Goal: Find specific page/section: Find specific page/section

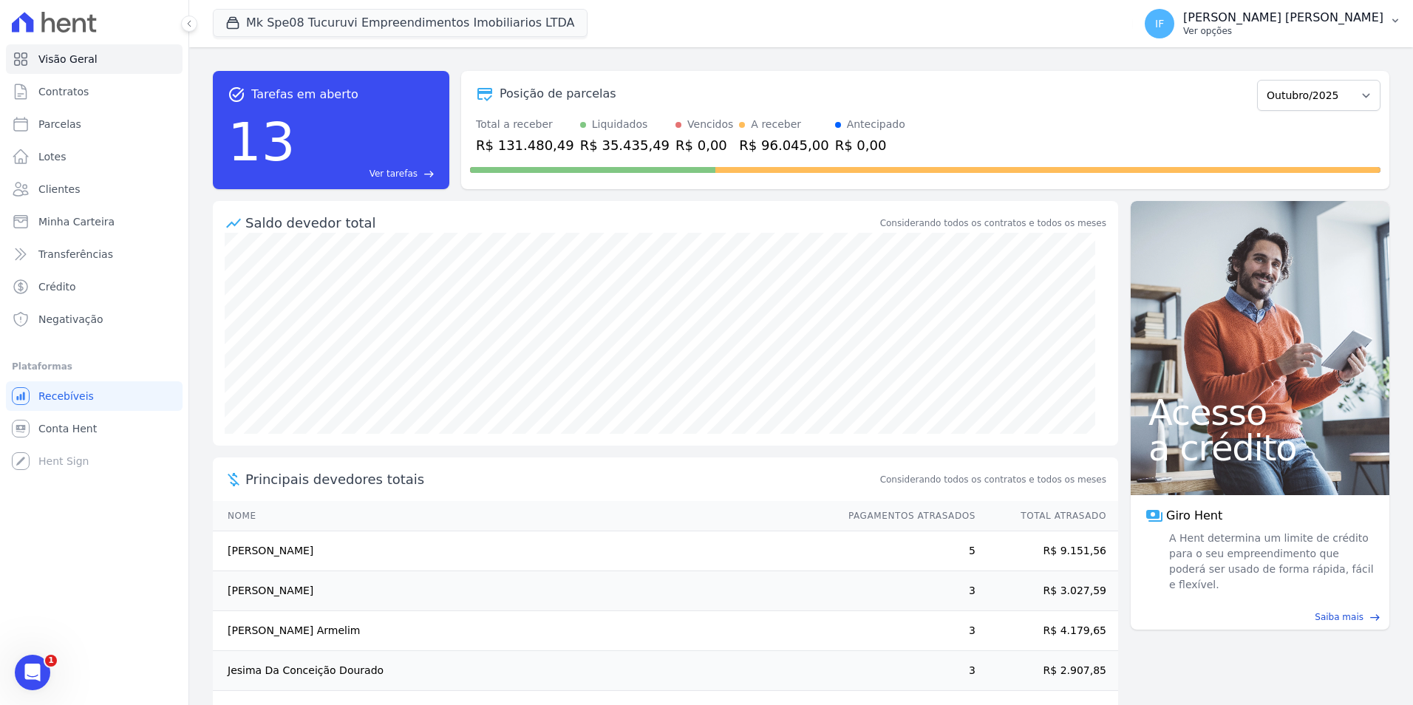
click at [1264, 23] on p "[PERSON_NAME] [PERSON_NAME]" at bounding box center [1283, 17] width 200 height 15
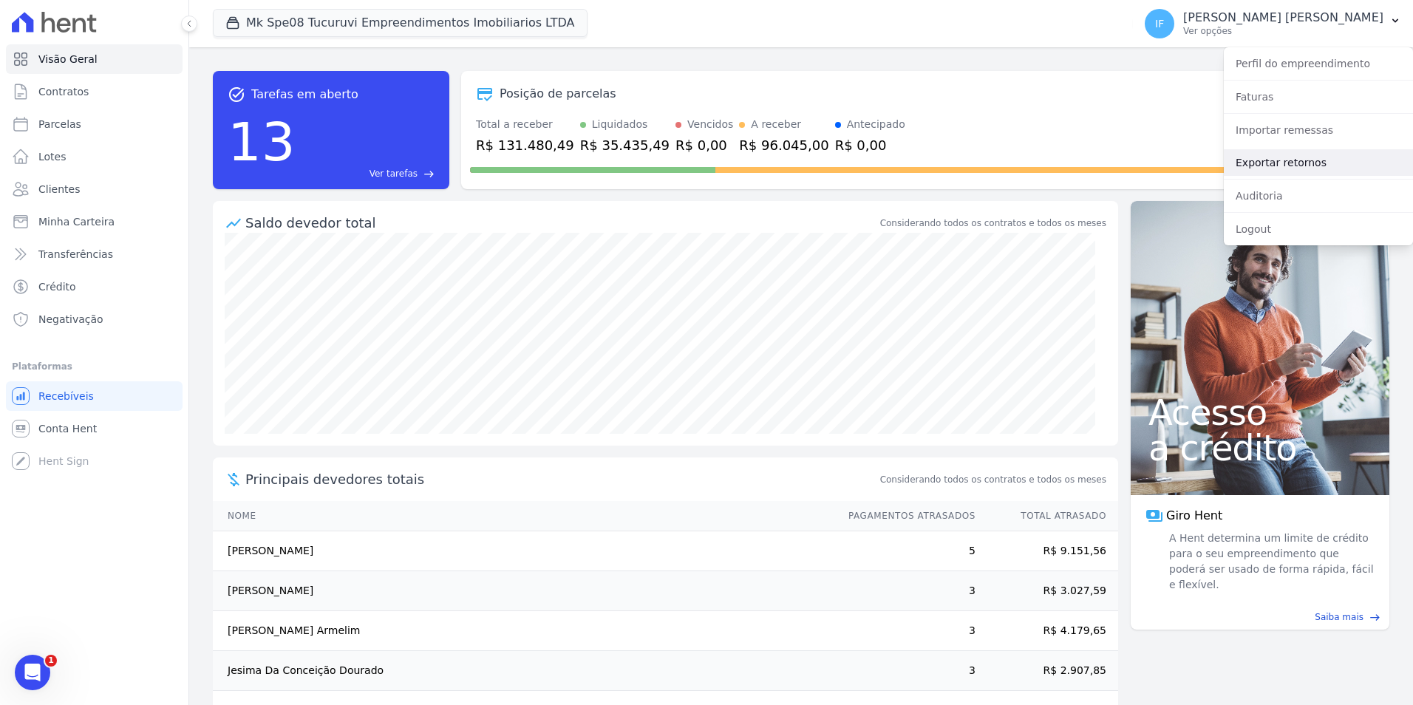
click at [1285, 166] on link "Exportar retornos" at bounding box center [1318, 162] width 189 height 27
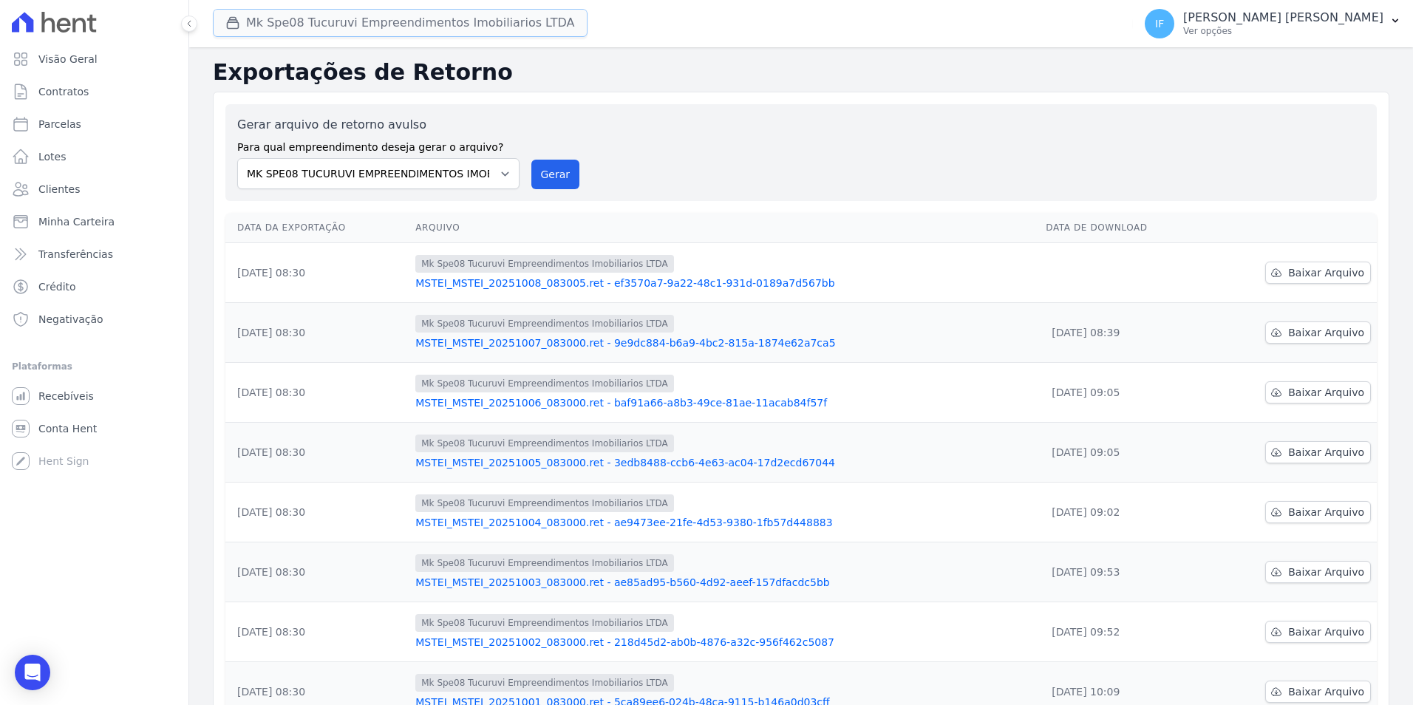
click at [346, 29] on button "Mk Spe08 Tucuruvi Empreendimentos Imobiliarios LTDA" at bounding box center [400, 23] width 375 height 28
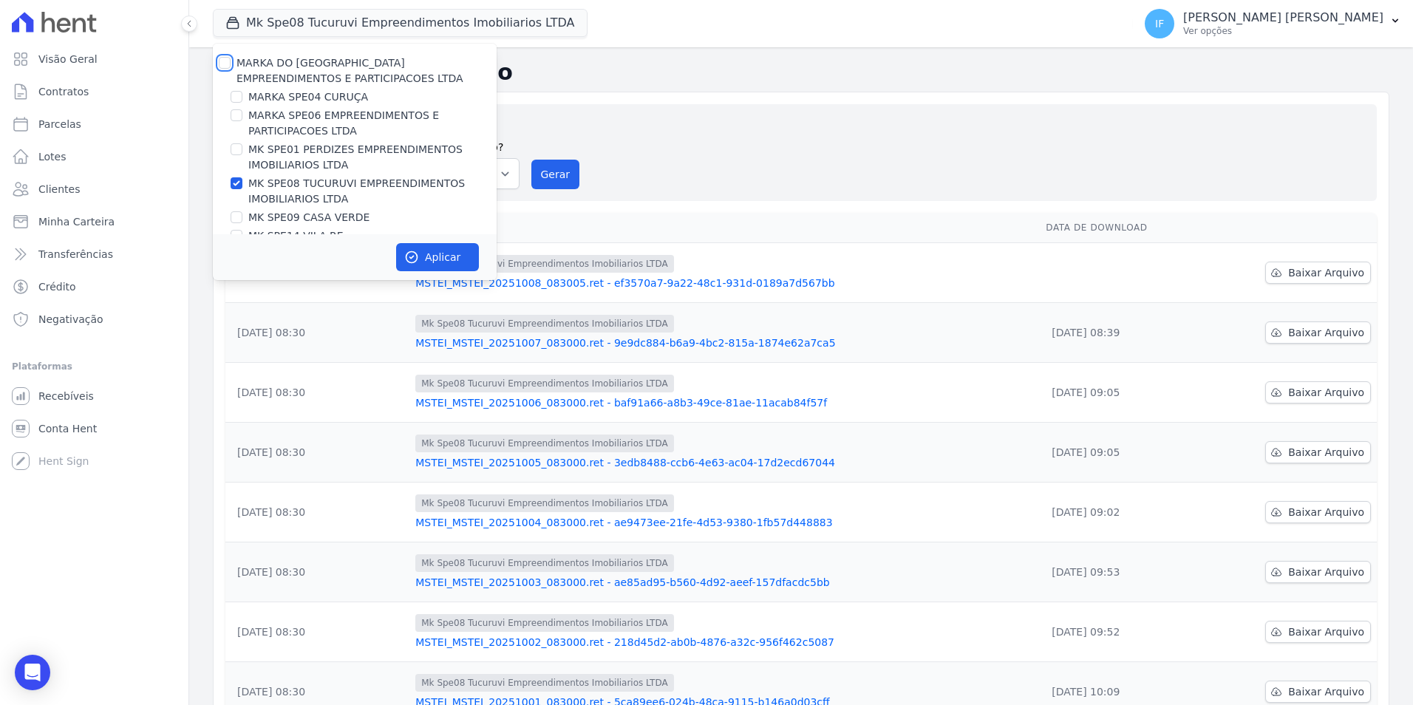
click at [225, 64] on input "MARKA DO [GEOGRAPHIC_DATA] EMPREENDIMENTOS E PARTICIPACOES LTDA" at bounding box center [225, 63] width 12 height 12
checkbox input "true"
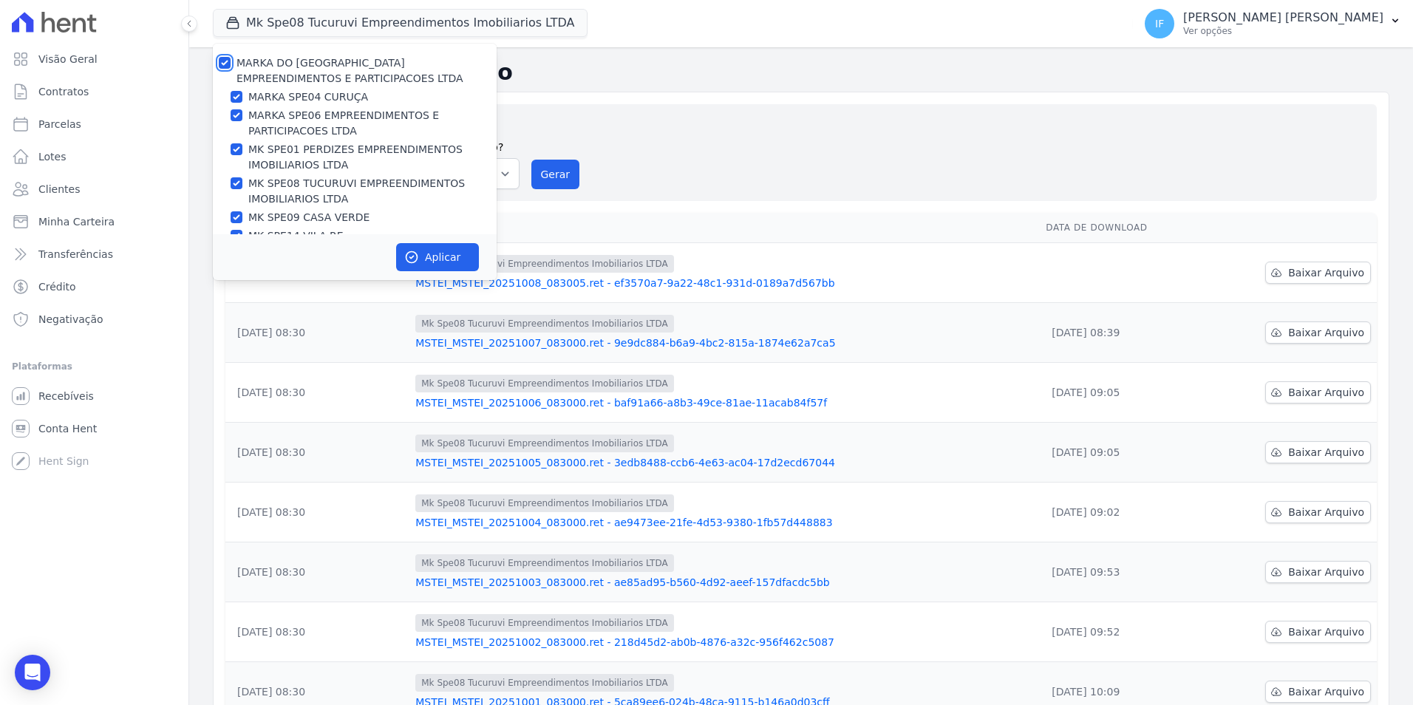
checkbox input "true"
click at [438, 261] on button "Aplicar" at bounding box center [437, 257] width 83 height 28
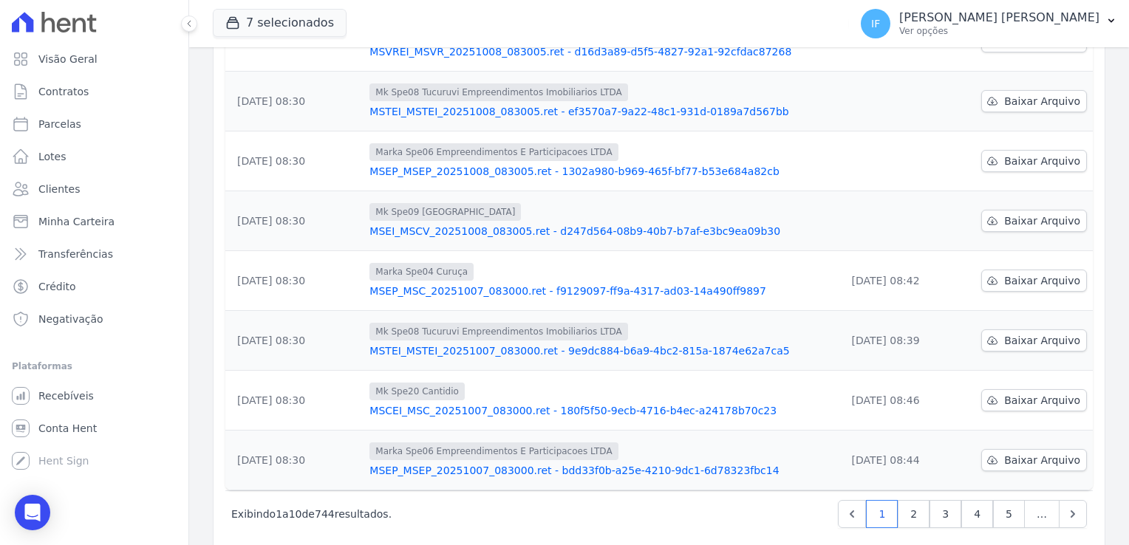
scroll to position [370, 0]
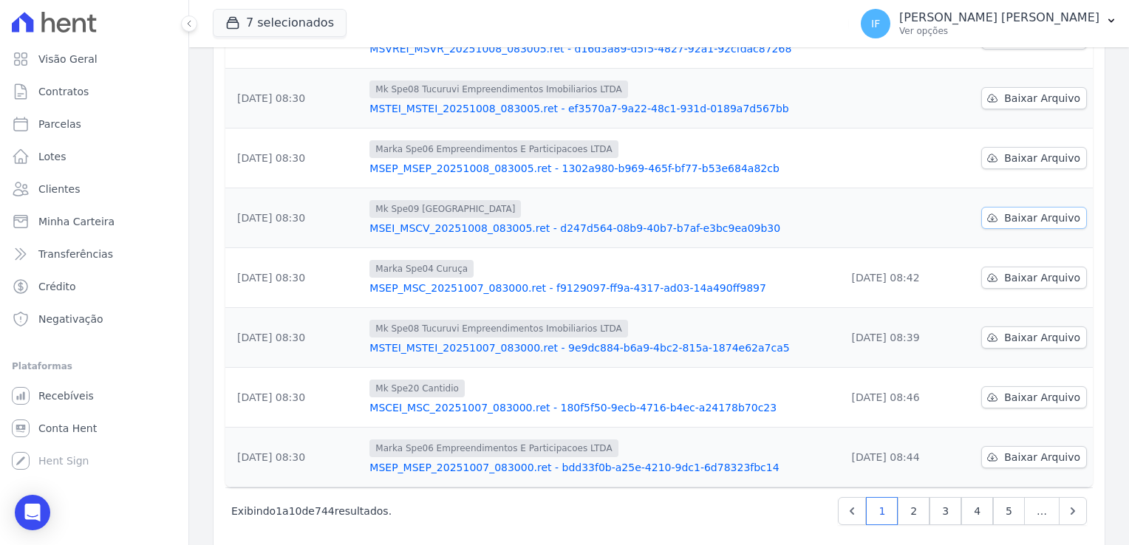
click at [998, 217] on link "Baixar Arquivo" at bounding box center [1034, 218] width 106 height 22
click at [1021, 162] on span "Baixar Arquivo" at bounding box center [1042, 158] width 76 height 15
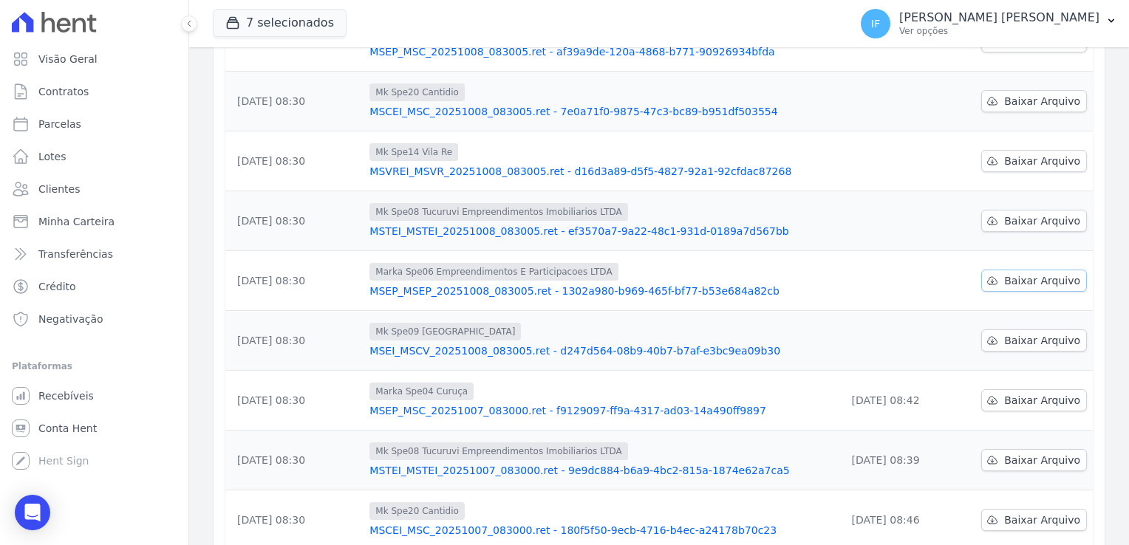
scroll to position [222, 0]
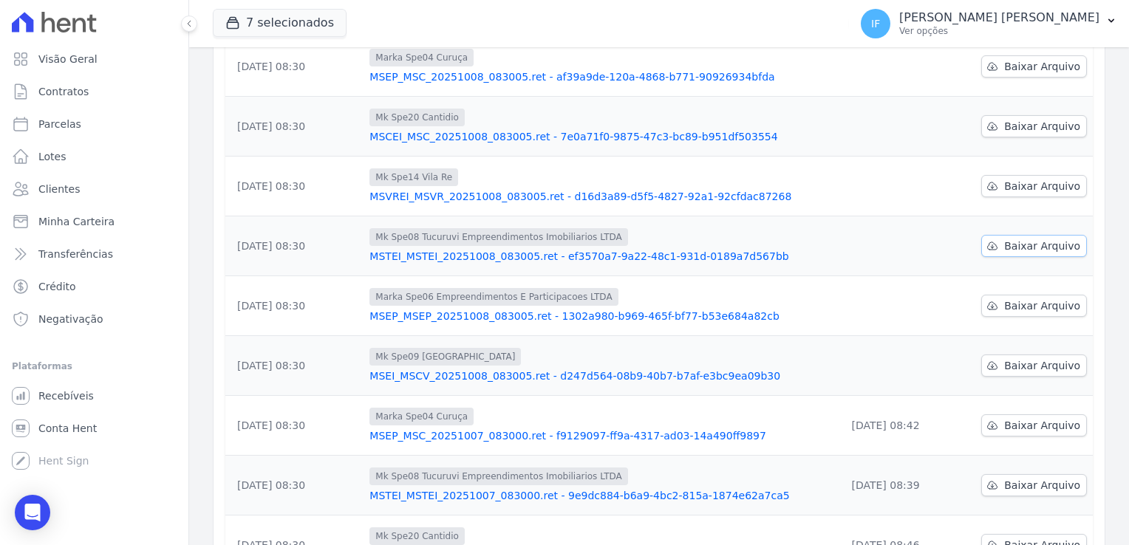
click at [1033, 242] on span "Baixar Arquivo" at bounding box center [1042, 246] width 76 height 15
click at [1013, 187] on span "Baixar Arquivo" at bounding box center [1042, 186] width 76 height 15
click at [1016, 121] on span "Baixar Arquivo" at bounding box center [1042, 126] width 76 height 15
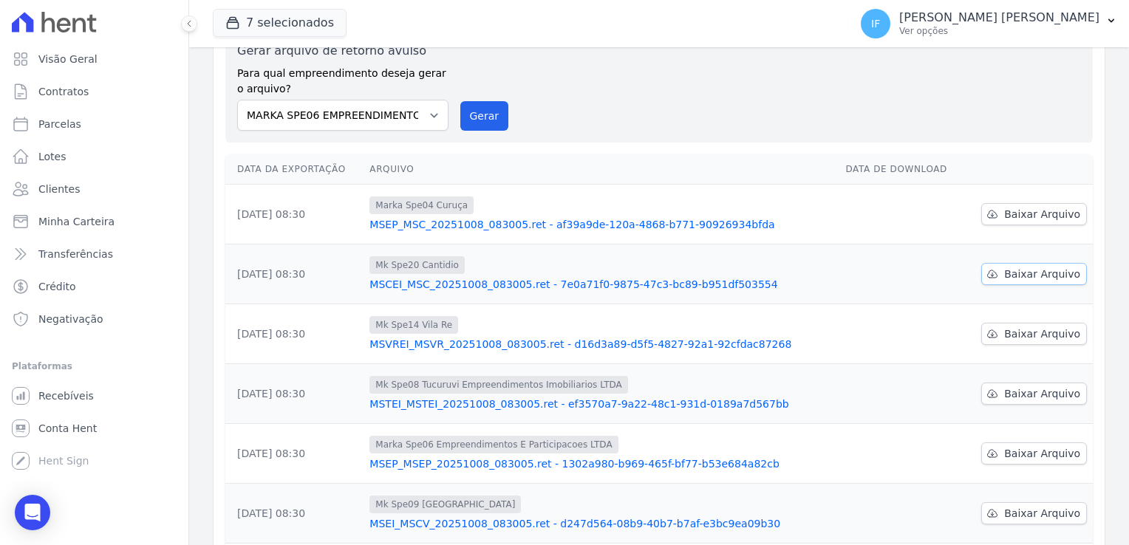
scroll to position [74, 0]
click at [1023, 214] on span "Baixar Arquivo" at bounding box center [1042, 214] width 76 height 15
click at [715, 110] on div "Gerar arquivo de retorno avulso Para qual empreendimento deseja gerar o arquivo…" at bounding box center [659, 86] width 844 height 89
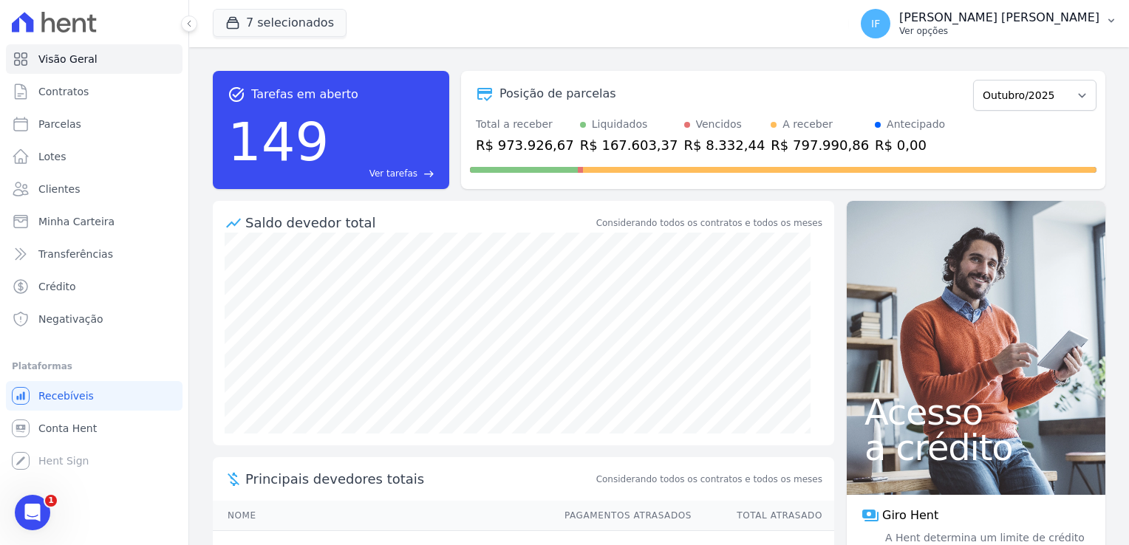
click at [1001, 30] on p "Ver opções" at bounding box center [999, 31] width 200 height 12
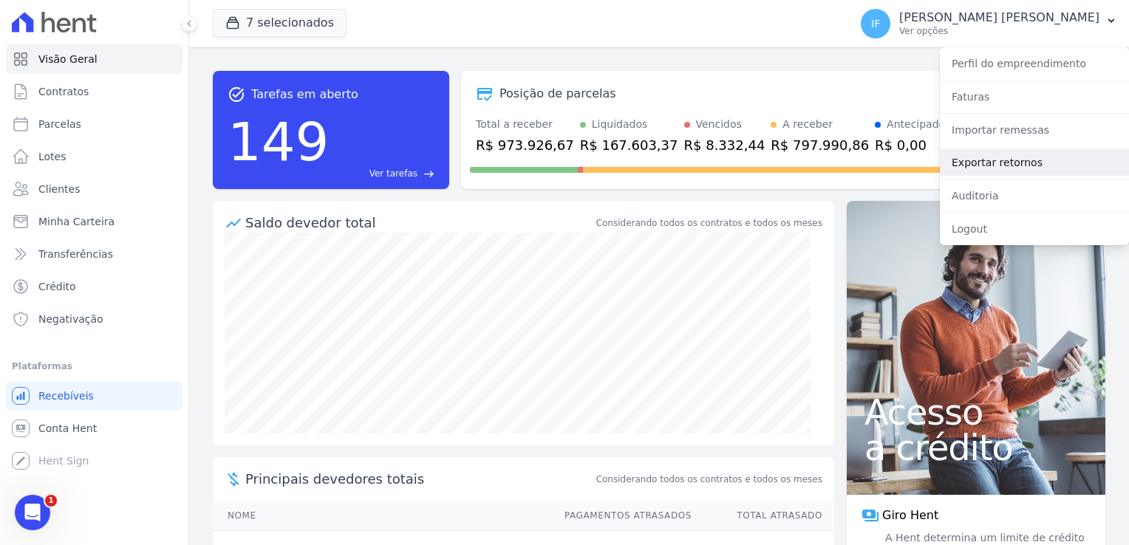
click at [1008, 158] on link "Exportar retornos" at bounding box center [1034, 162] width 189 height 27
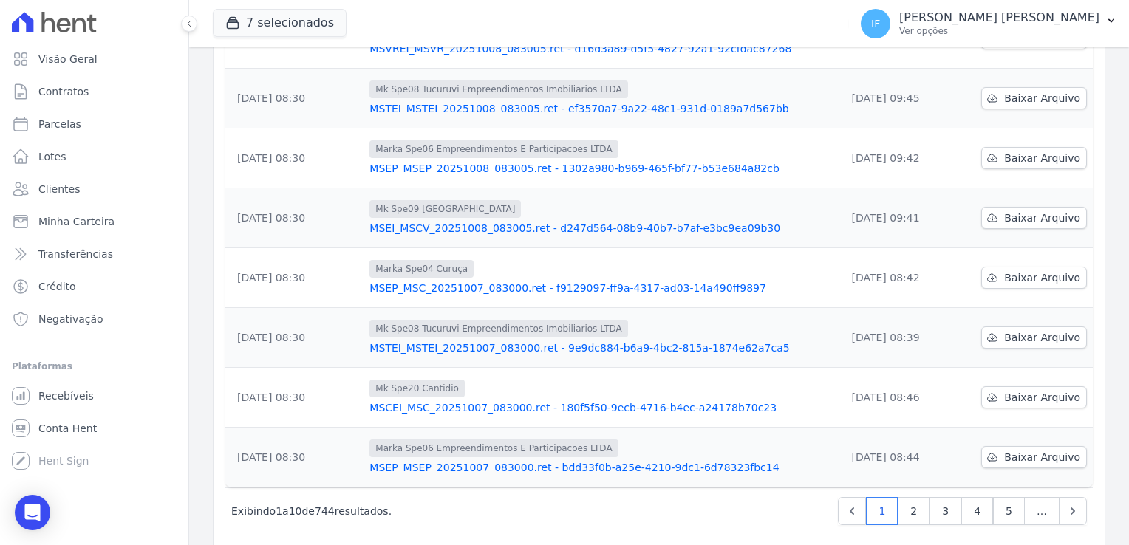
scroll to position [386, 0]
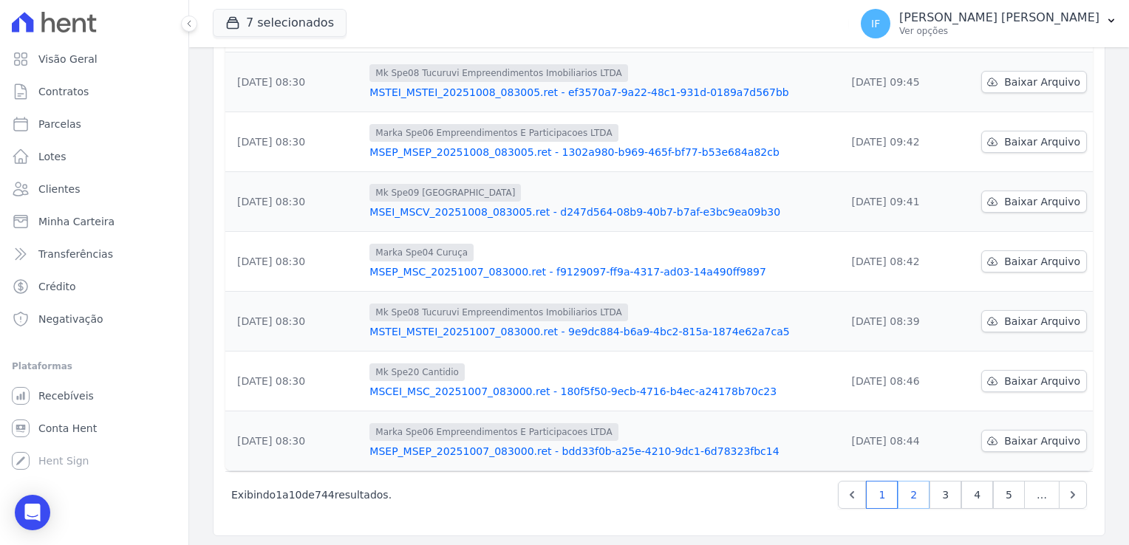
click at [910, 491] on link "2" at bounding box center [914, 495] width 32 height 28
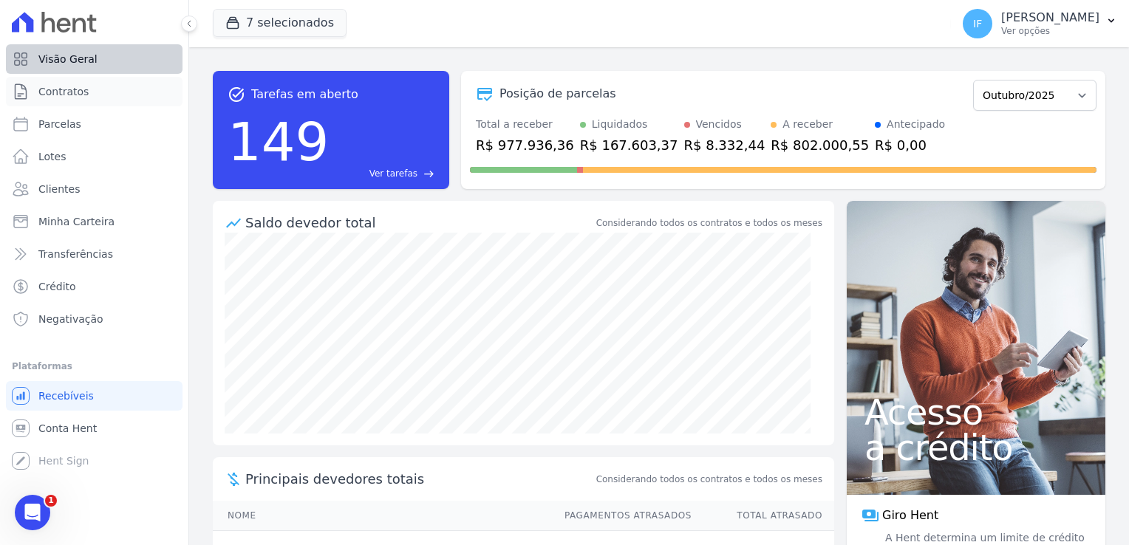
click at [71, 91] on ul "Visão Geral Contratos Parcelas Lotes Clientes Minha Carteira Transferências Cré…" at bounding box center [94, 189] width 177 height 290
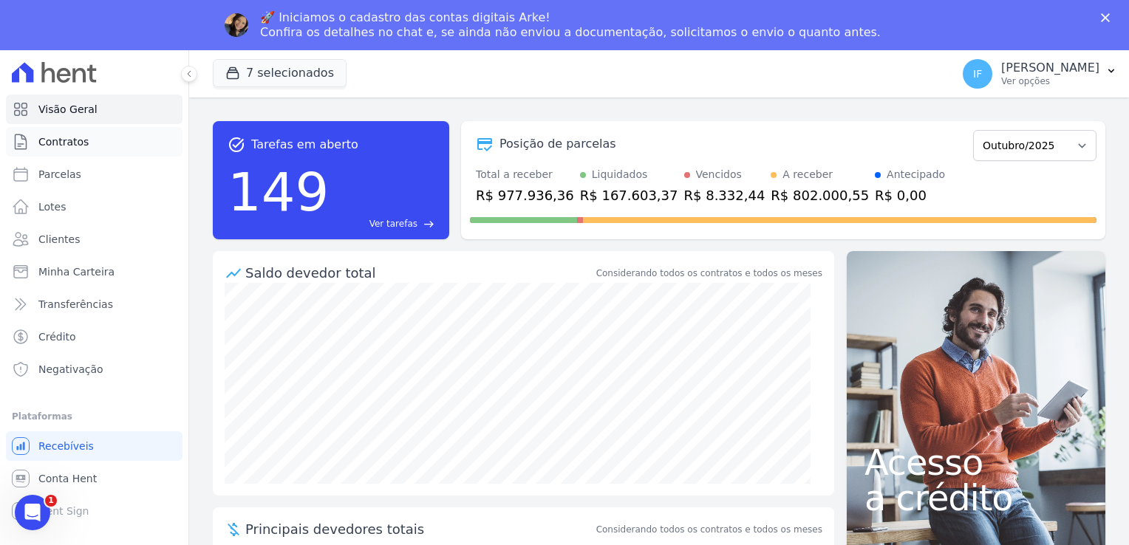
click at [61, 145] on span "Contratos" at bounding box center [63, 142] width 50 height 15
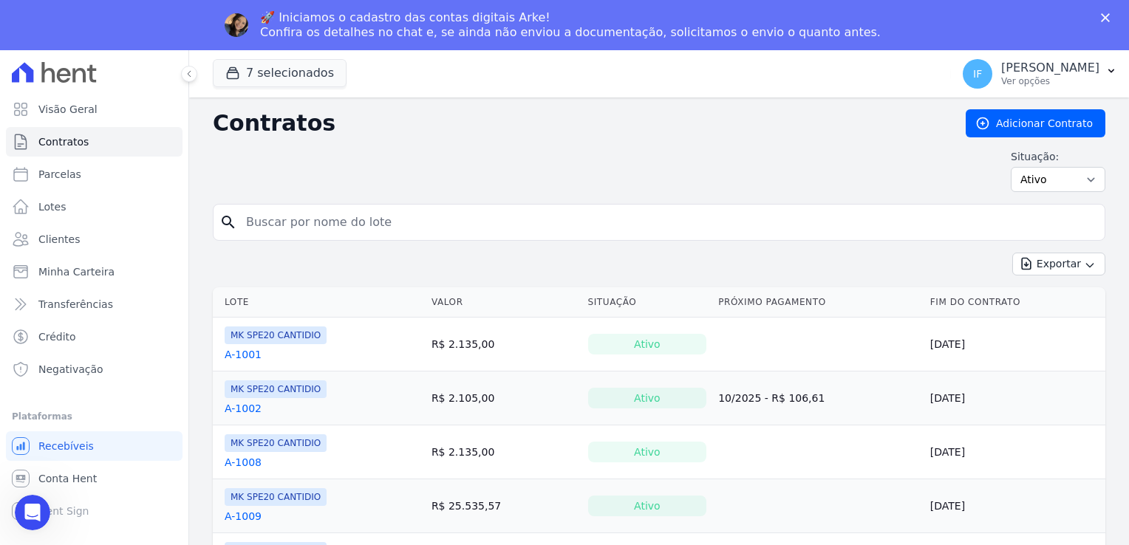
click at [446, 225] on input "search" at bounding box center [668, 223] width 862 height 30
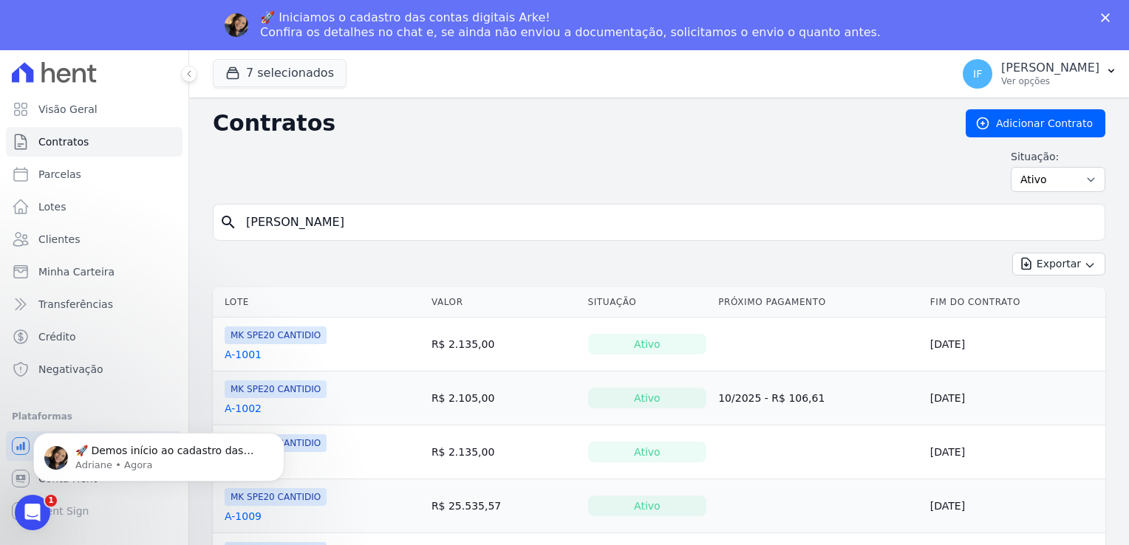
type input "angela"
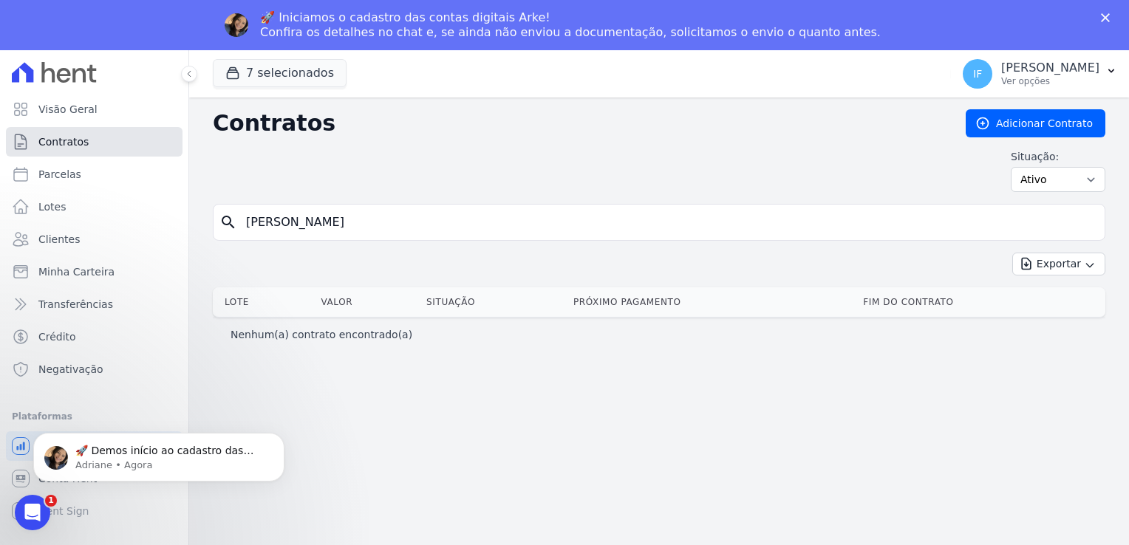
click at [89, 145] on link "Contratos" at bounding box center [94, 142] width 177 height 30
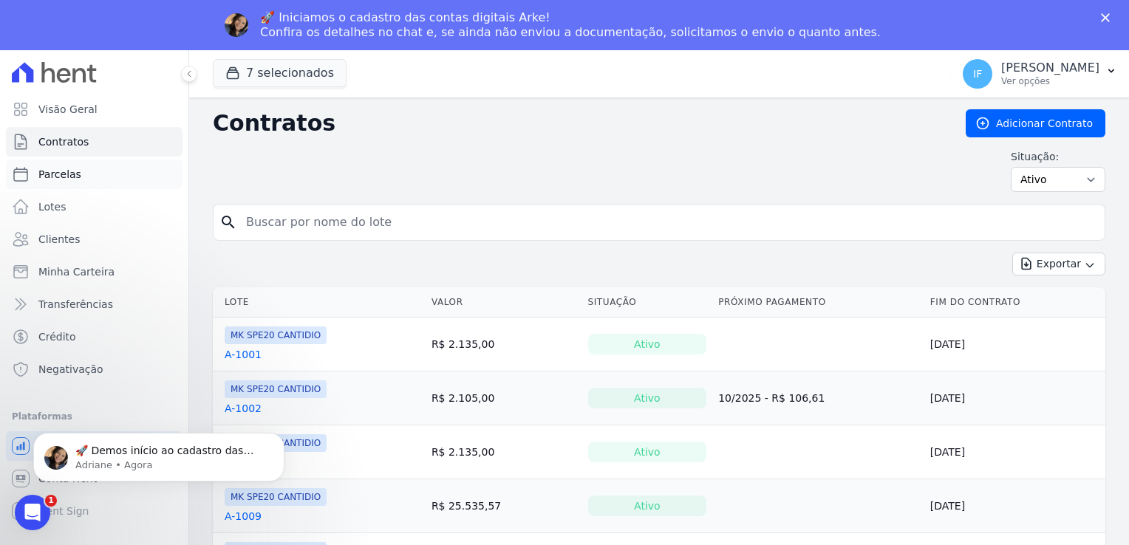
click at [62, 188] on link "Parcelas" at bounding box center [94, 175] width 177 height 30
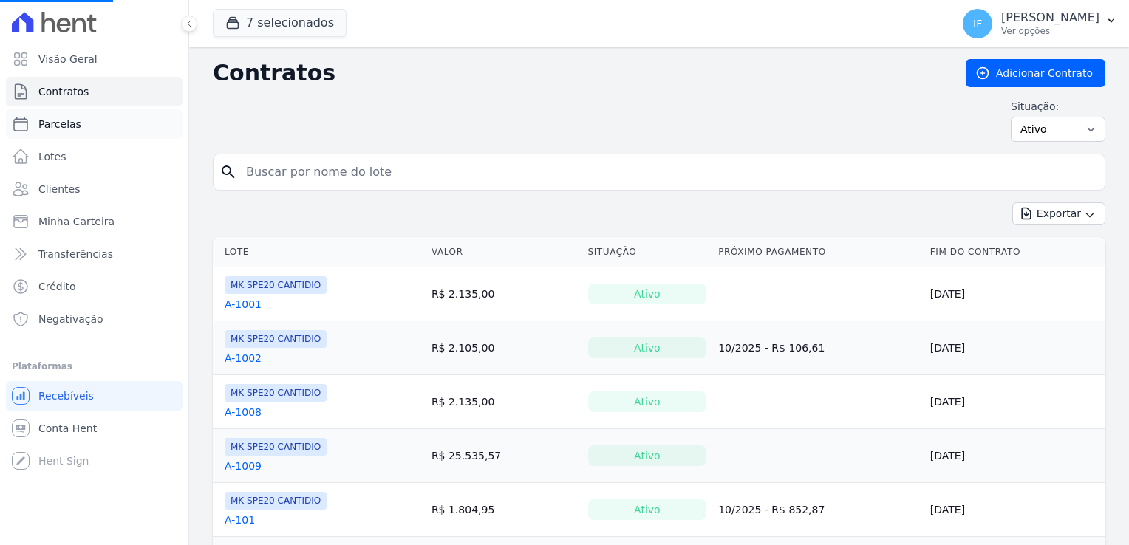
click at [64, 129] on span "Parcelas" at bounding box center [59, 124] width 43 height 15
select select
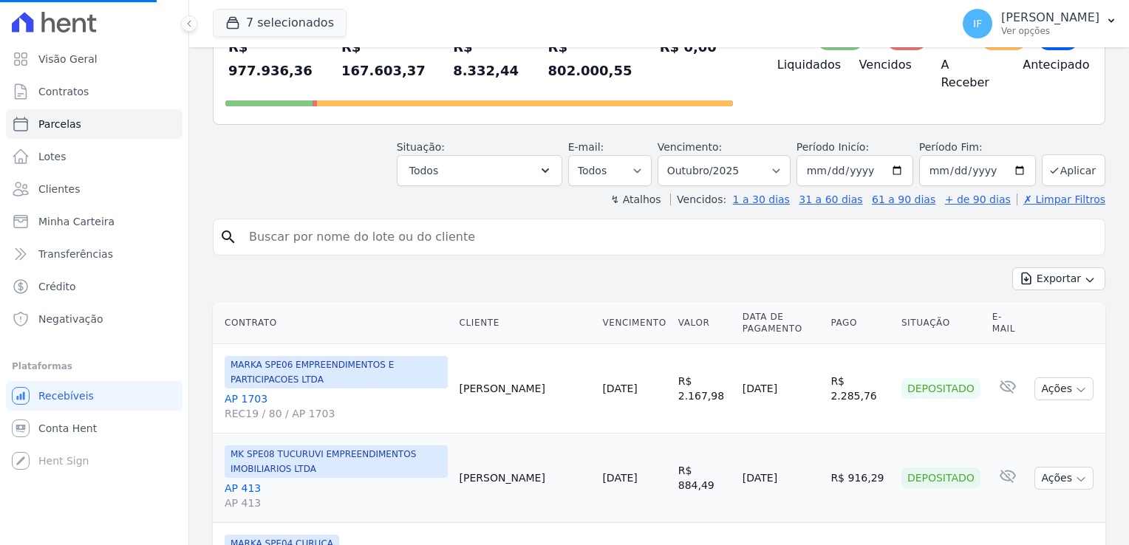
scroll to position [148, 0]
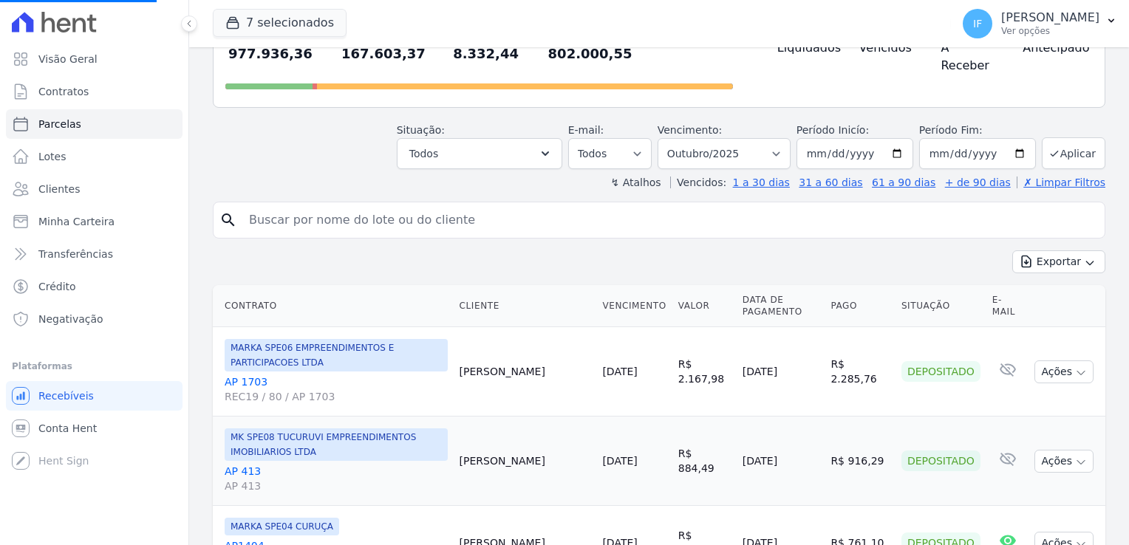
select select
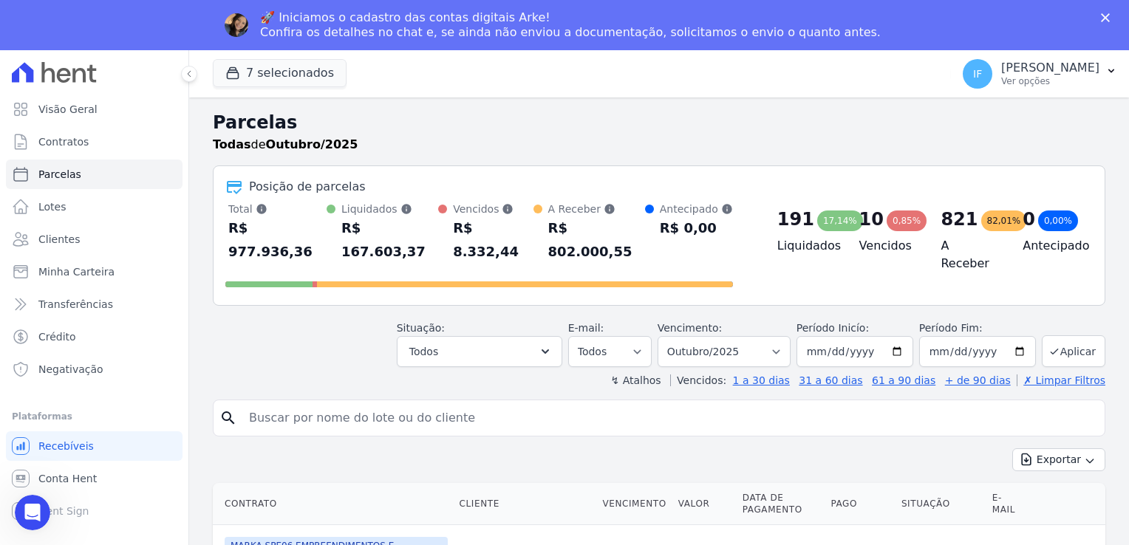
scroll to position [0, 0]
click at [282, 404] on input "search" at bounding box center [669, 419] width 859 height 30
type input "angela"
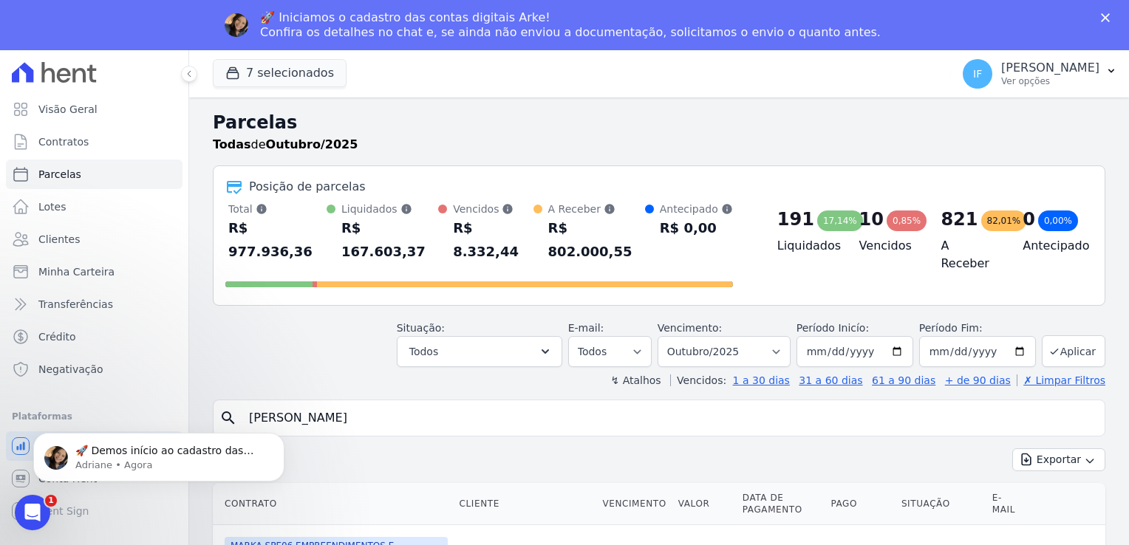
select select
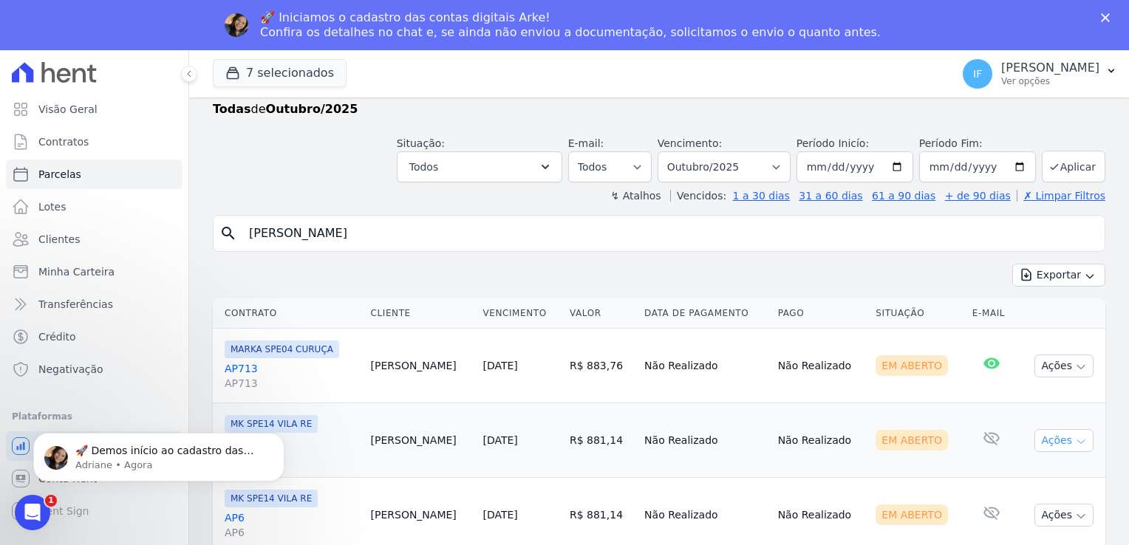
click at [1044, 440] on button "Ações" at bounding box center [1064, 440] width 59 height 23
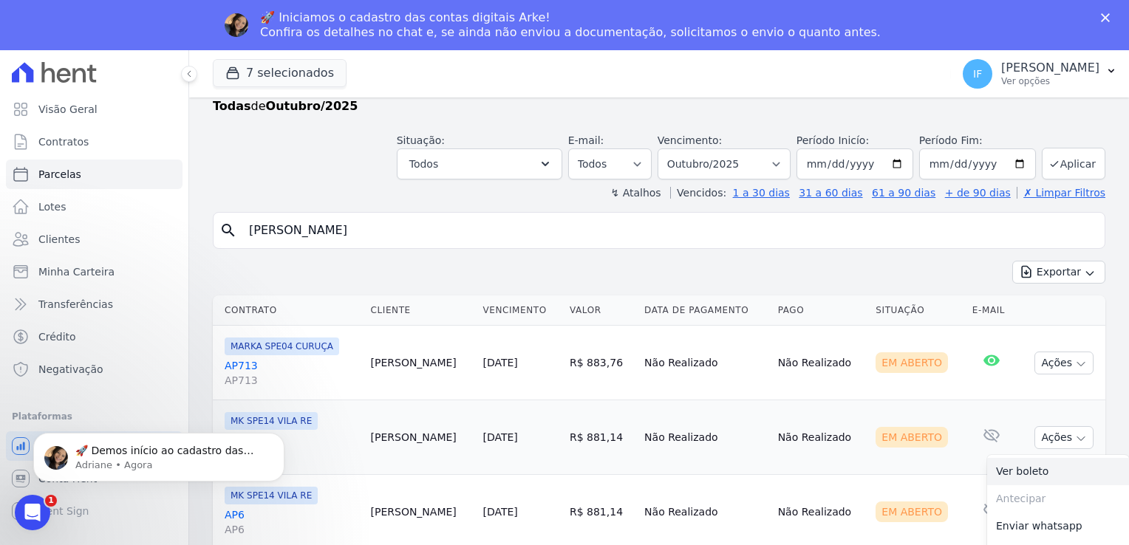
click at [1007, 472] on link "Ver boleto" at bounding box center [1058, 471] width 142 height 27
click at [281, 434] on icon "Dismiss notification" at bounding box center [280, 437] width 8 height 8
